Goal: Transaction & Acquisition: Purchase product/service

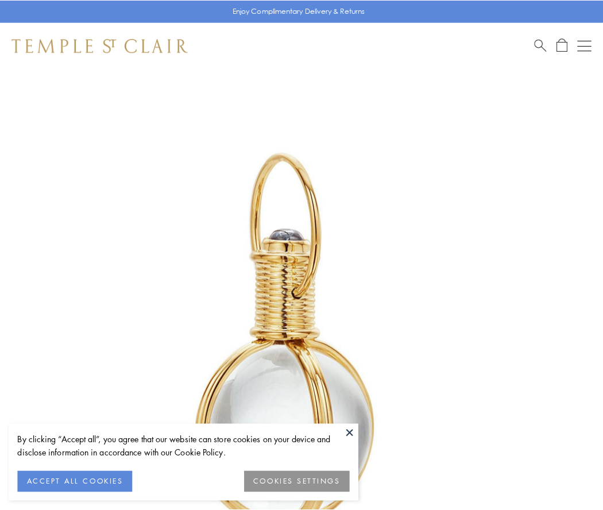
scroll to position [300, 0]
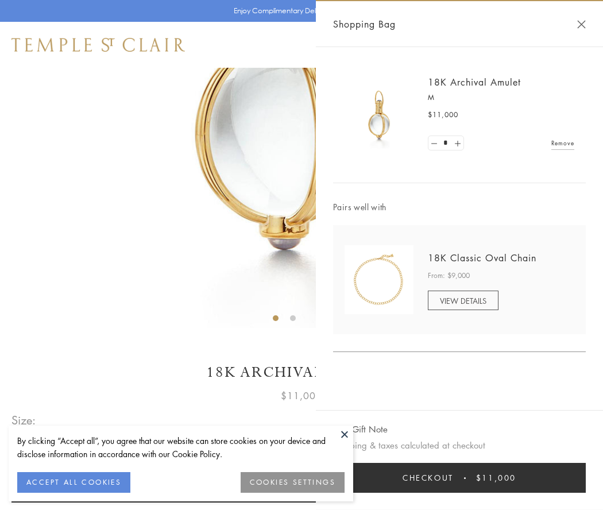
click at [459, 477] on button "Checkout $11,000" at bounding box center [459, 478] width 252 height 30
